Goal: Obtain resource: Obtain resource

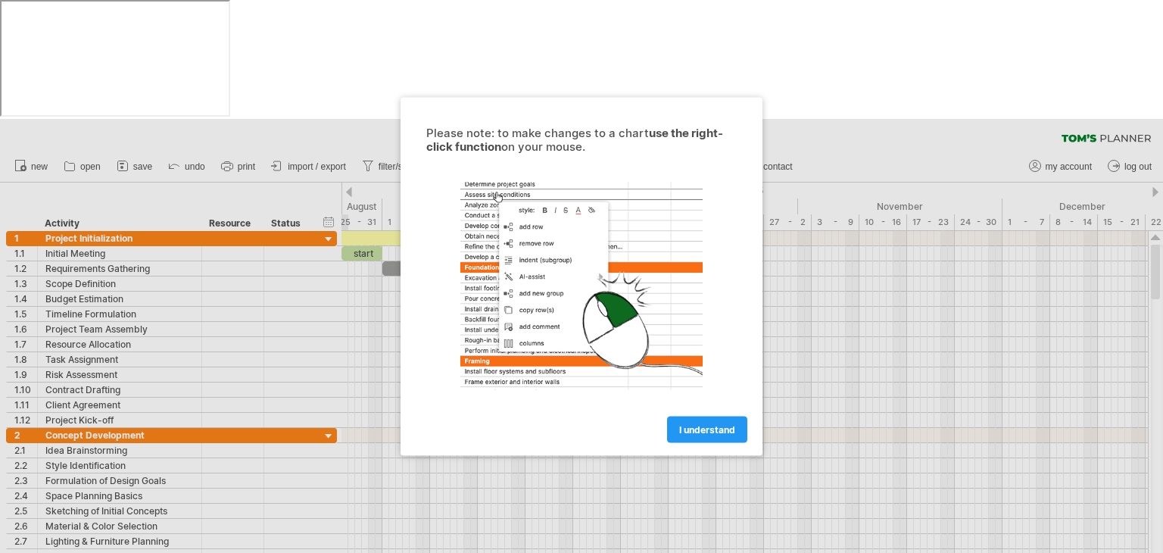
click at [721, 429] on span "I understand" at bounding box center [707, 429] width 56 height 11
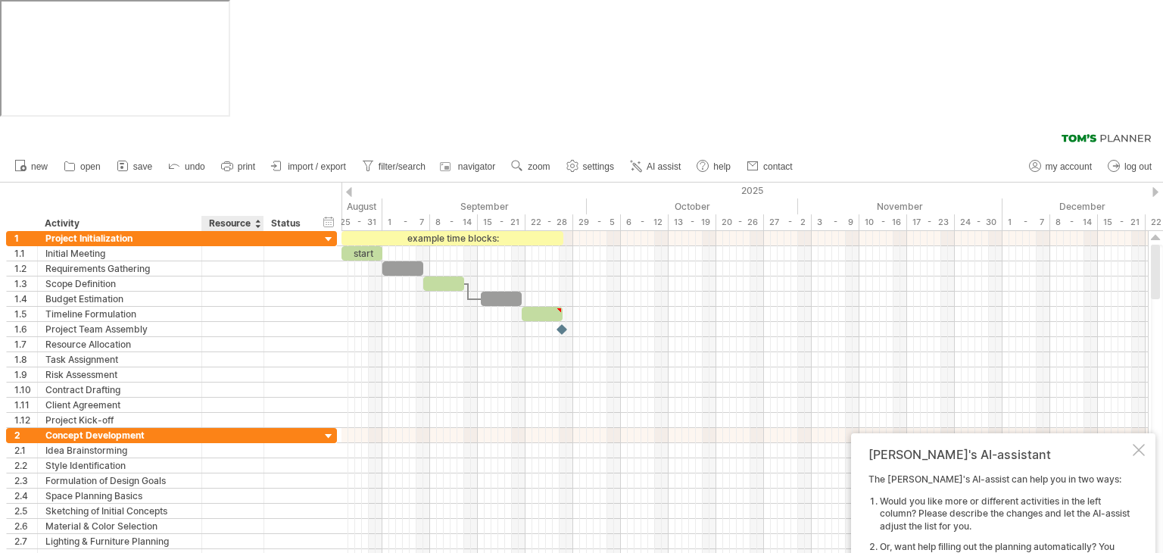
click at [261, 216] on div at bounding box center [263, 223] width 5 height 15
click at [254, 216] on div "Resource" at bounding box center [232, 223] width 46 height 15
click at [258, 216] on div at bounding box center [257, 223] width 6 height 15
click at [260, 216] on div "******** Resource" at bounding box center [232, 223] width 62 height 15
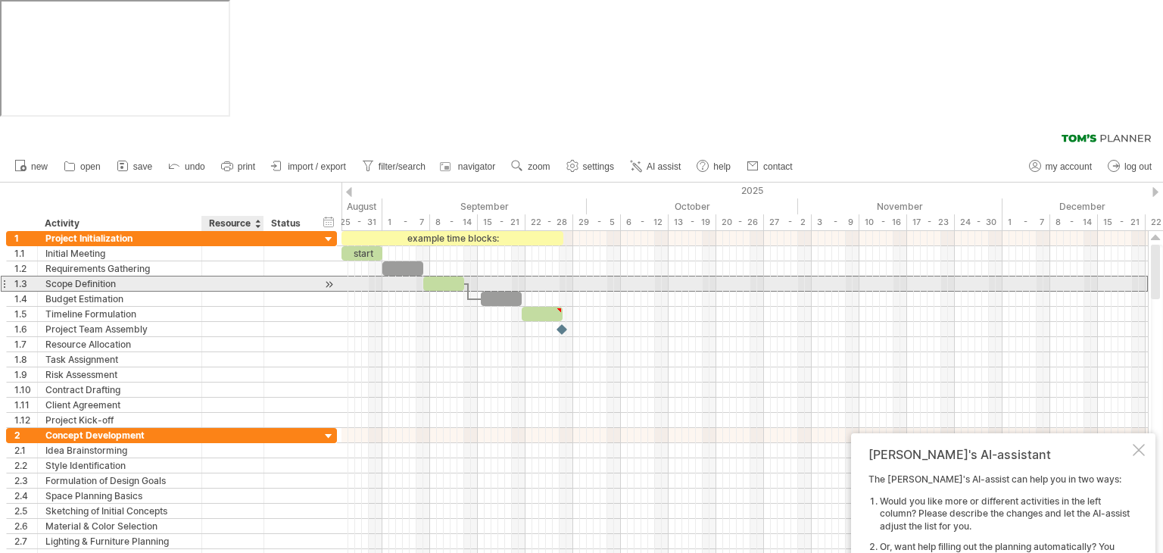
click at [254, 276] on div at bounding box center [233, 283] width 46 height 14
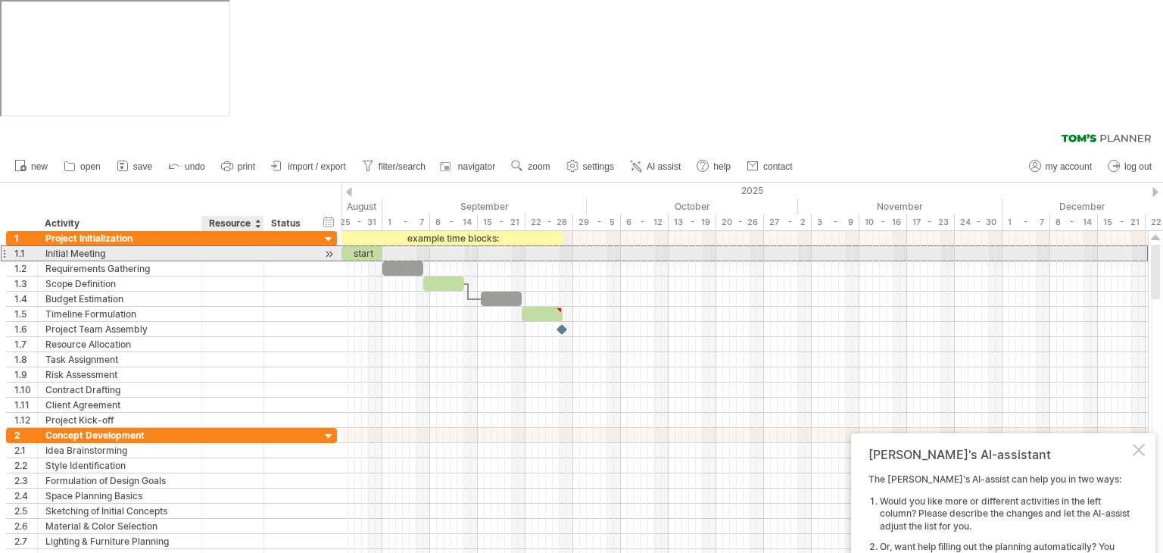
click at [251, 246] on div at bounding box center [233, 253] width 46 height 14
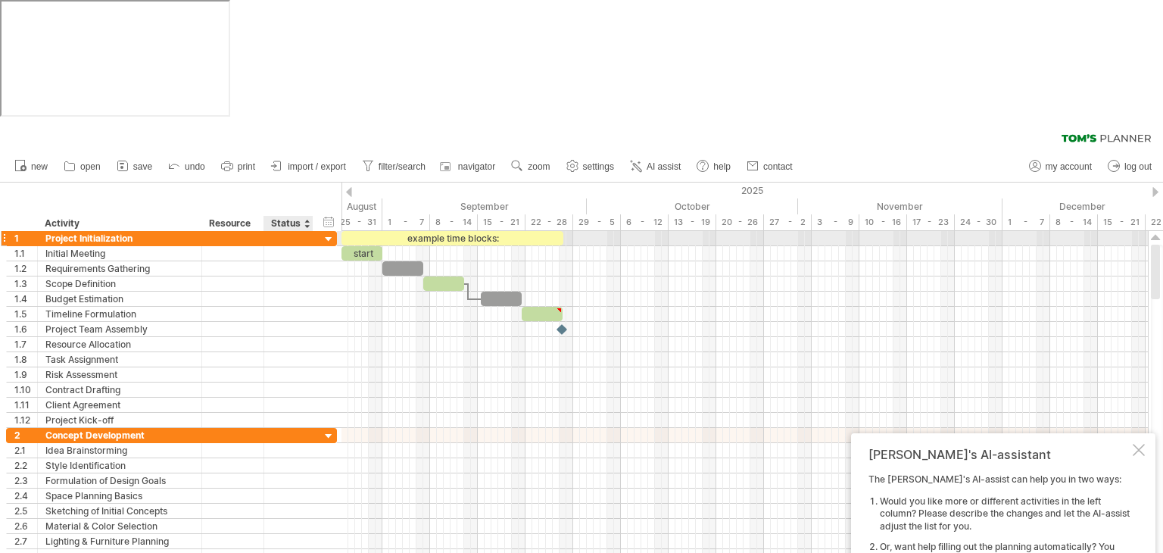
click at [333, 233] on div at bounding box center [329, 240] width 14 height 14
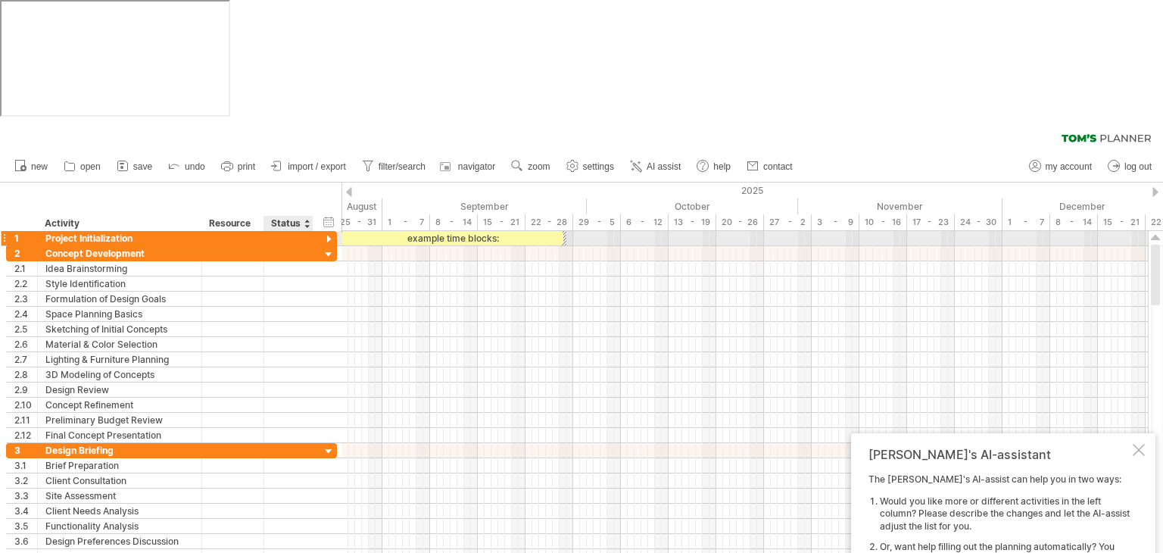
click at [333, 233] on div at bounding box center [329, 240] width 14 height 14
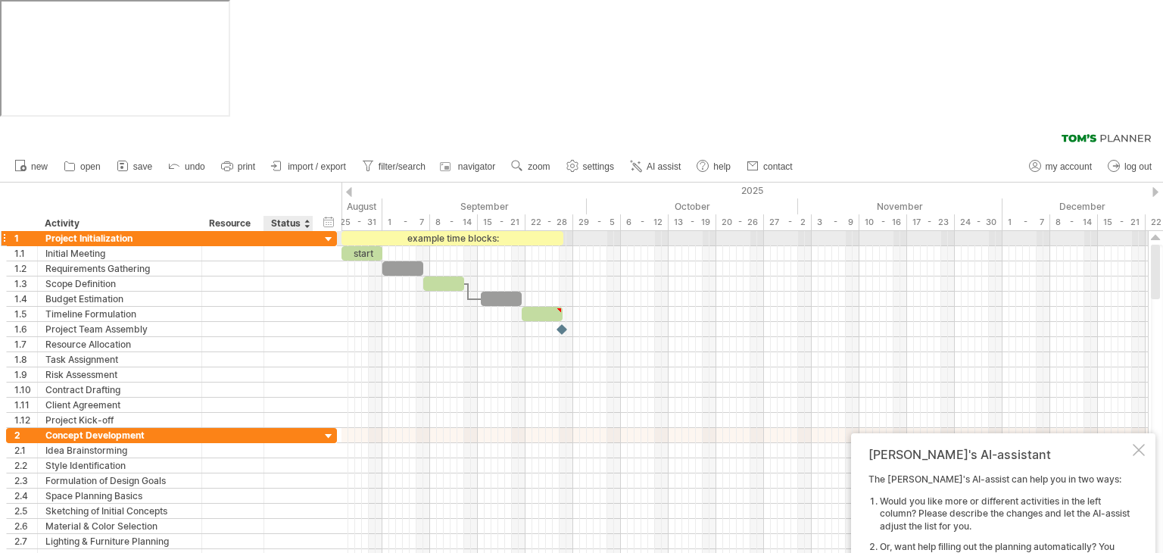
click at [333, 233] on div at bounding box center [329, 240] width 14 height 14
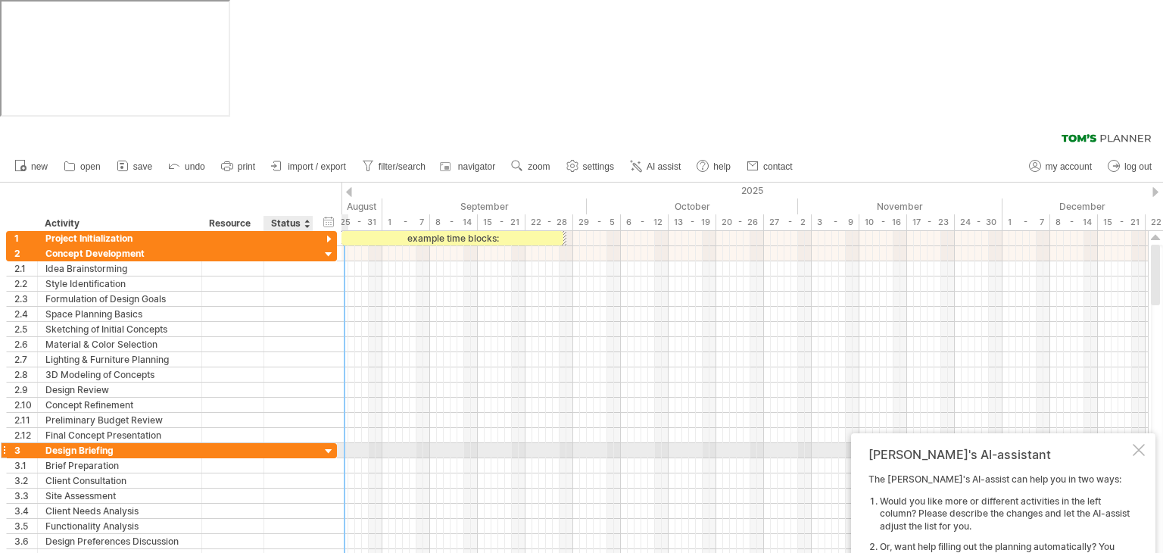
click at [321, 443] on div "**********" at bounding box center [171, 450] width 331 height 15
click at [323, 445] on div at bounding box center [329, 452] width 14 height 14
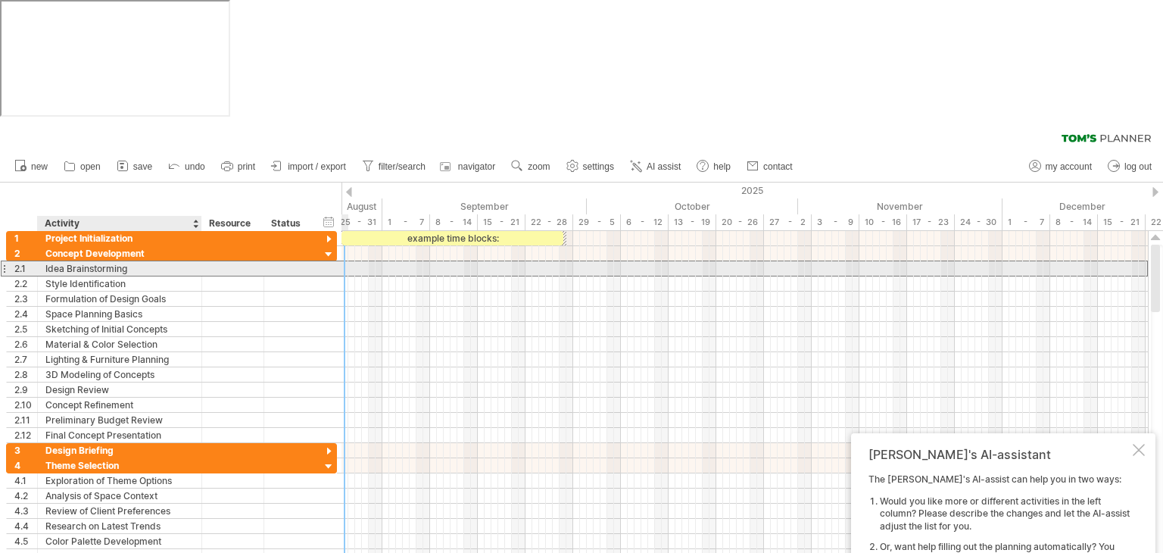
click at [62, 261] on div "Idea Brainstorming" at bounding box center [119, 268] width 148 height 14
click at [39, 261] on div "**********" at bounding box center [120, 268] width 164 height 14
click at [66, 261] on div "Idea Brainstorming" at bounding box center [119, 268] width 148 height 14
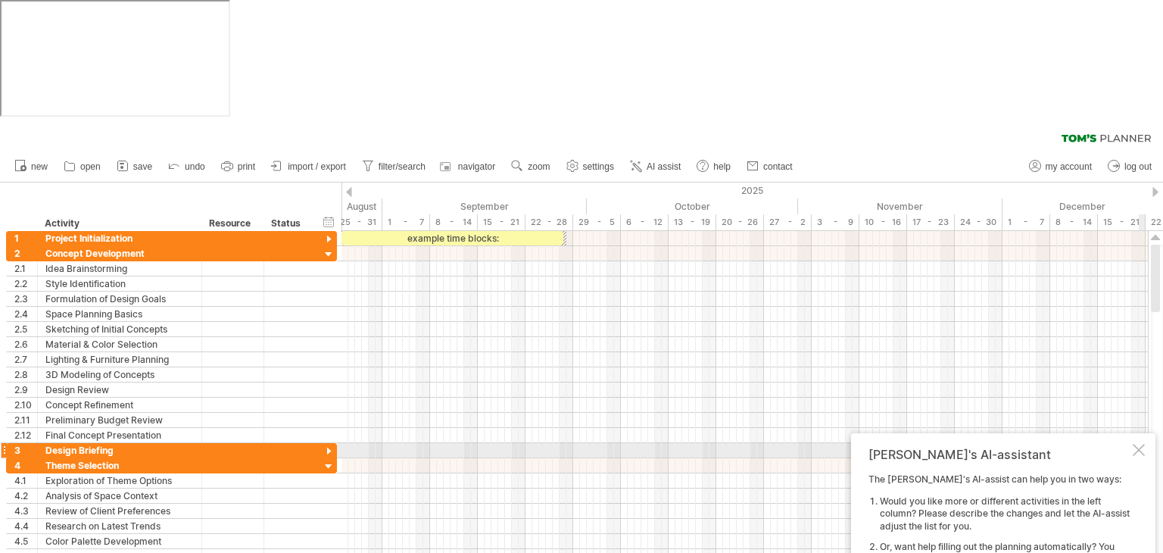
click at [1152, 433] on div "[PERSON_NAME]'s AI-assistant The [PERSON_NAME]'s AI-assist can help you in two …" at bounding box center [1003, 548] width 304 height 231
click at [1142, 444] on div at bounding box center [1139, 450] width 12 height 12
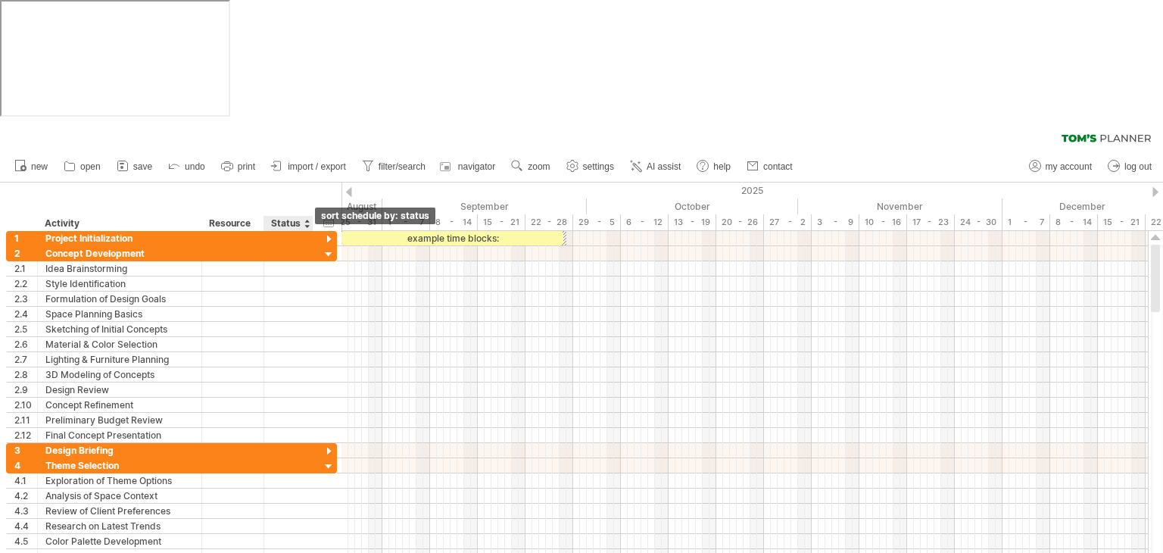
click at [310, 216] on div at bounding box center [312, 223] width 5 height 15
click at [304, 216] on div at bounding box center [307, 223] width 6 height 15
click at [306, 216] on div at bounding box center [307, 223] width 6 height 15
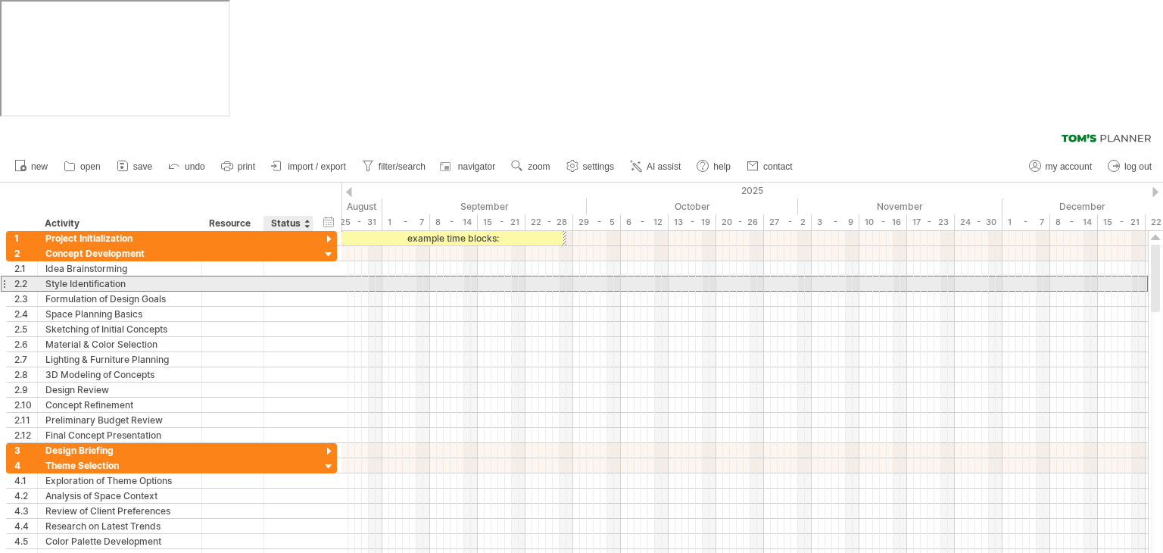
click at [280, 276] on div at bounding box center [288, 283] width 33 height 14
